Goal: Task Accomplishment & Management: Manage account settings

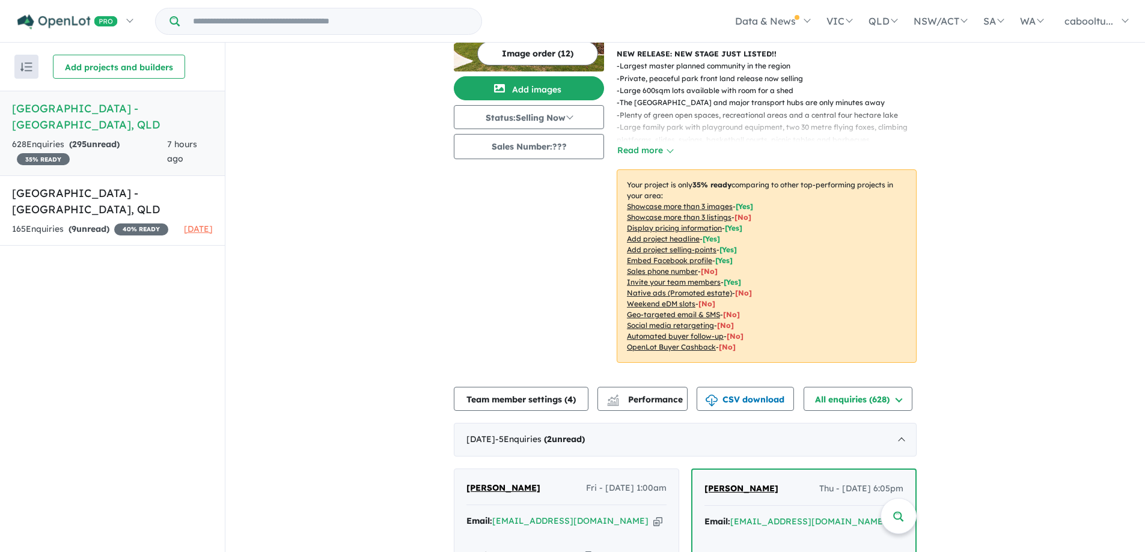
scroll to position [374, 0]
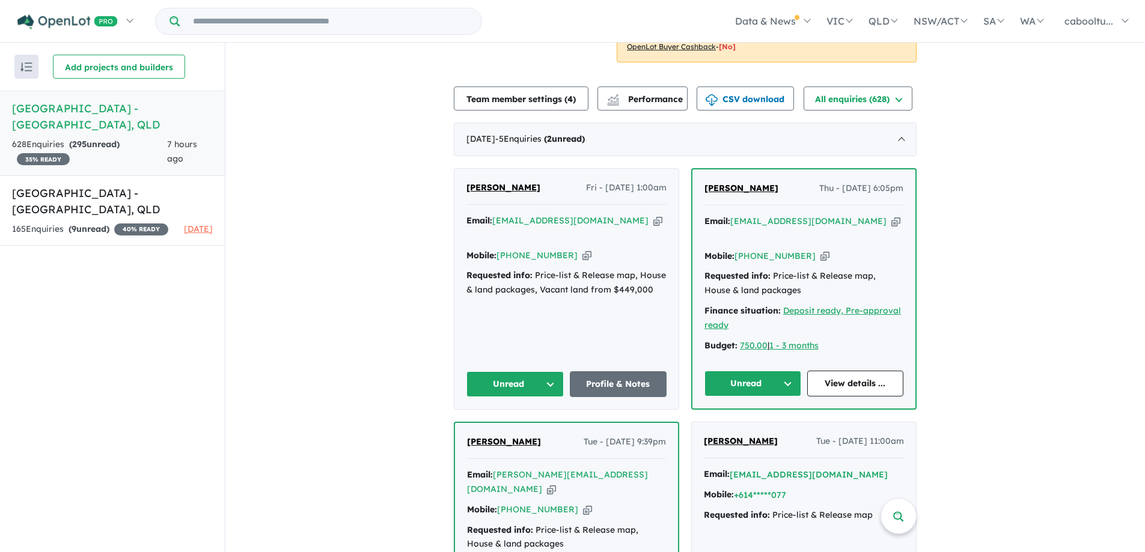
click at [891, 215] on icon "button" at bounding box center [895, 221] width 9 height 13
click at [821, 250] on icon "button" at bounding box center [825, 256] width 9 height 13
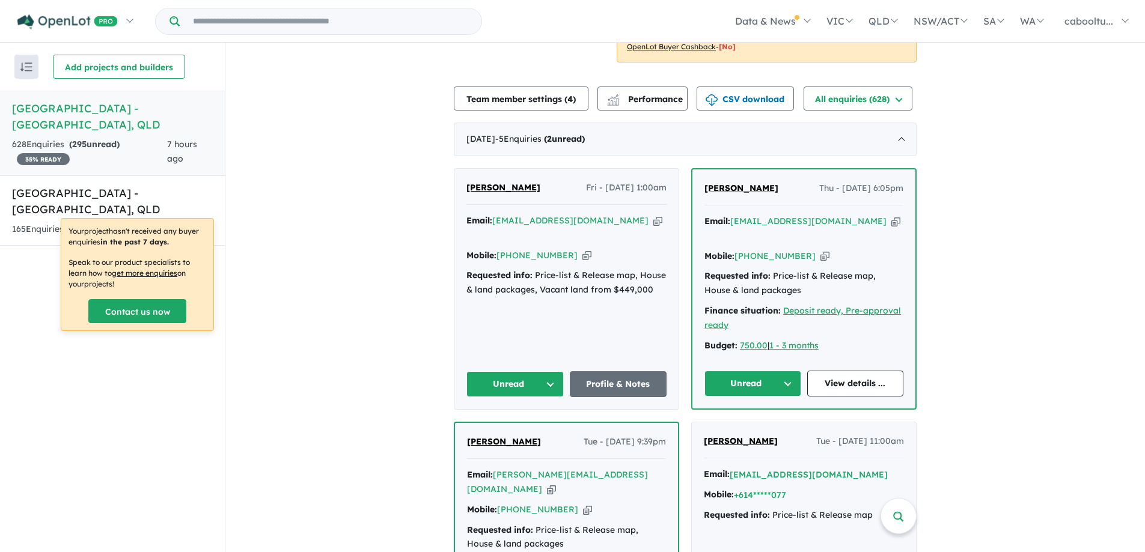
click at [774, 371] on button "Unread" at bounding box center [753, 384] width 97 height 26
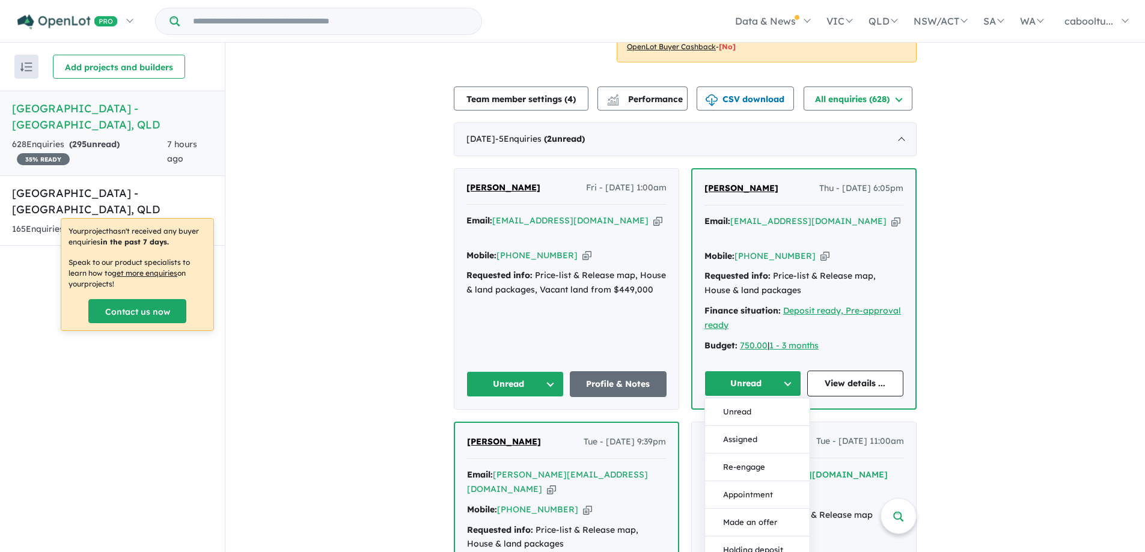
click at [762, 426] on button "Assigned" at bounding box center [757, 440] width 105 height 28
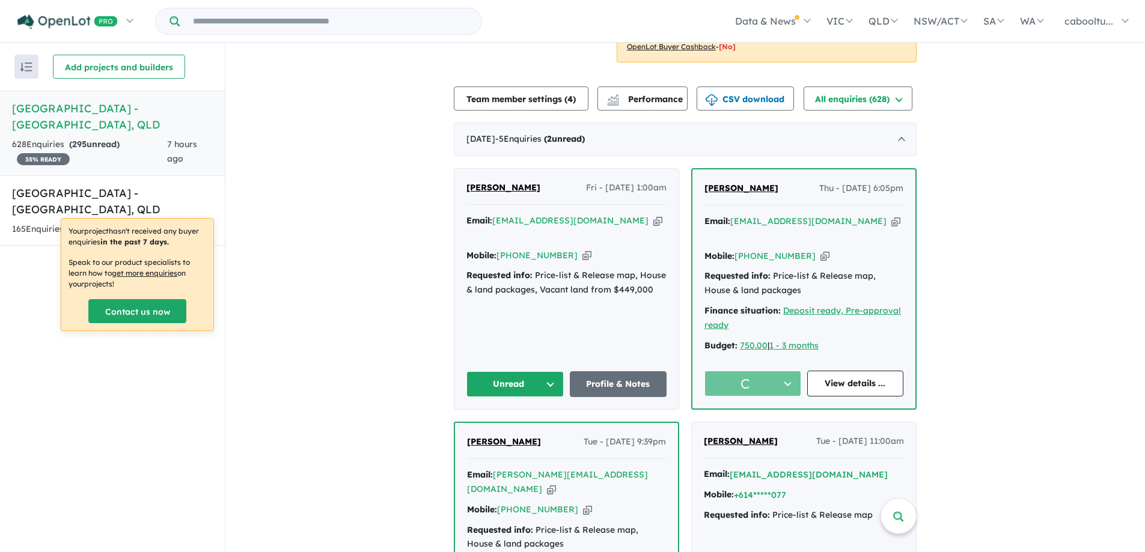
drag, startPoint x: 567, startPoint y: 225, endPoint x: 528, endPoint y: 150, distance: 84.4
click at [583, 249] on icon "button" at bounding box center [587, 255] width 9 height 13
drag, startPoint x: 593, startPoint y: 207, endPoint x: 376, endPoint y: 1, distance: 299.8
click at [653, 215] on icon "button" at bounding box center [657, 221] width 9 height 13
click at [583, 249] on icon "button" at bounding box center [587, 255] width 9 height 13
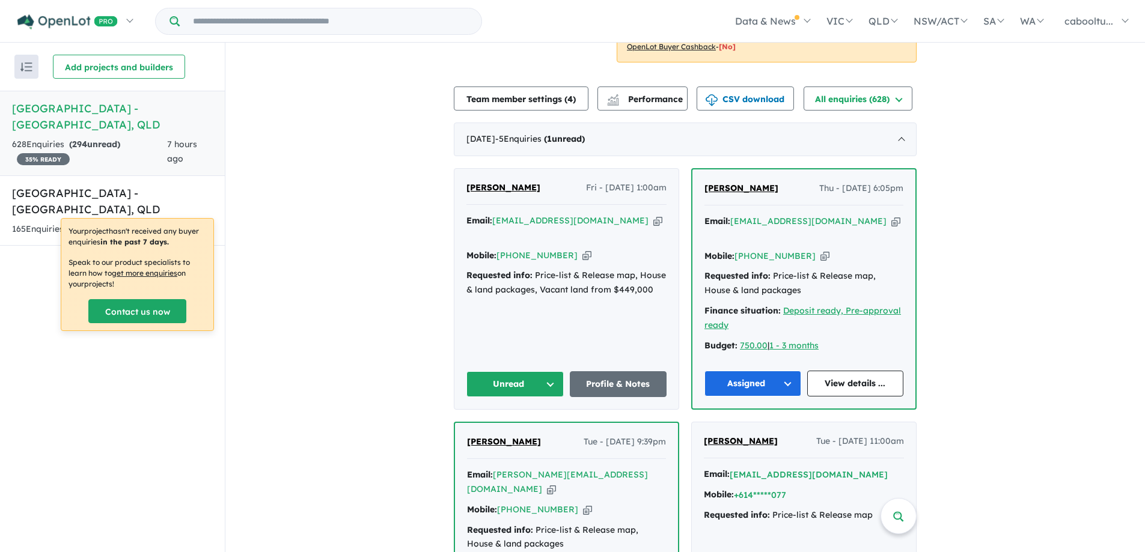
click at [490, 372] on button "Unread" at bounding box center [514, 385] width 97 height 26
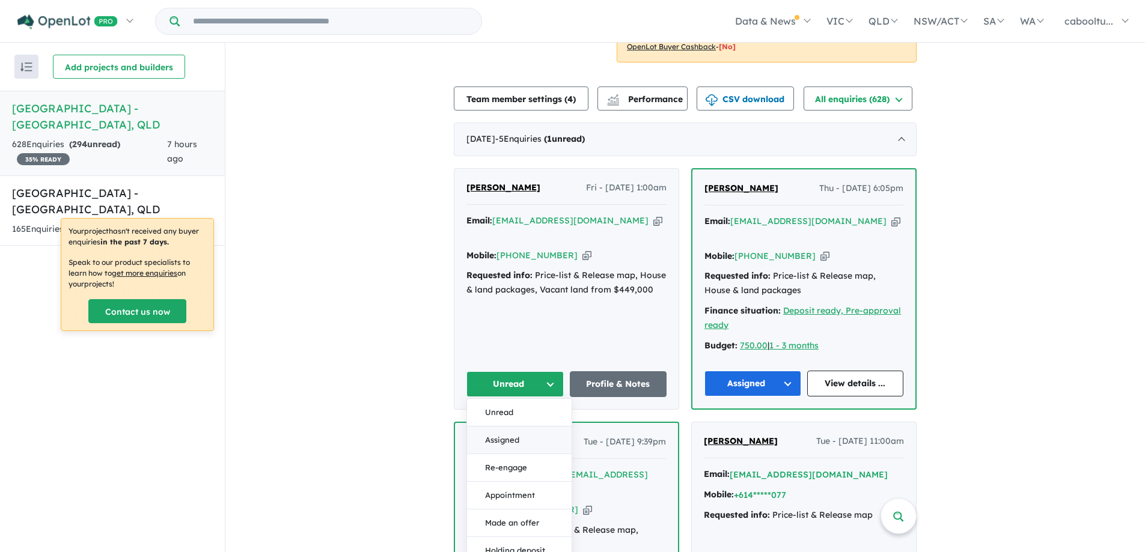
click at [511, 427] on button "Assigned" at bounding box center [519, 441] width 105 height 28
